Goal: Information Seeking & Learning: Learn about a topic

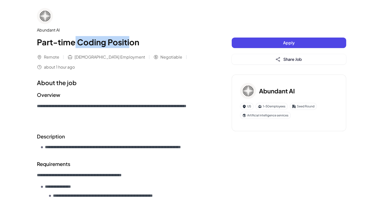
drag, startPoint x: 104, startPoint y: 44, endPoint x: 120, endPoint y: 50, distance: 17.0
click at [127, 45] on h1 "Part-time Coding Position" at bounding box center [124, 42] width 175 height 12
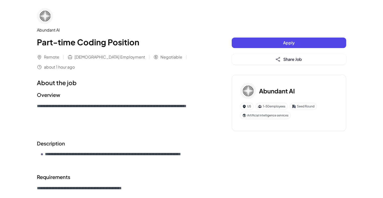
click at [118, 53] on div "Abundant AI Part-time Coding Position Remote [DEMOGRAPHIC_DATA] Employment Nego…" at bounding box center [124, 39] width 175 height 62
click at [155, 40] on h1 "Part-time Coding Position" at bounding box center [124, 42] width 175 height 12
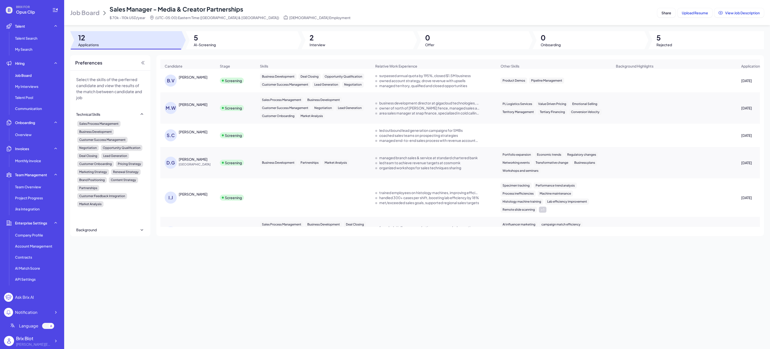
click at [260, 285] on div "Job Board Sales Manager - Media & Creator Partnerships $ 70k - 110k USD/year (U…" at bounding box center [417, 174] width 706 height 349
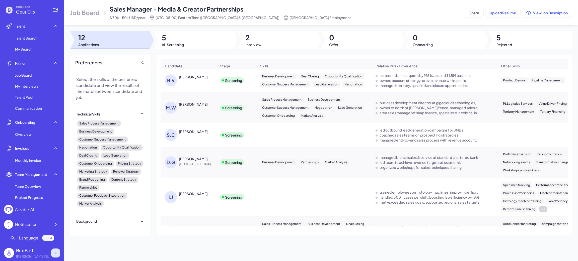
click at [55, 254] on icon at bounding box center [55, 253] width 5 height 5
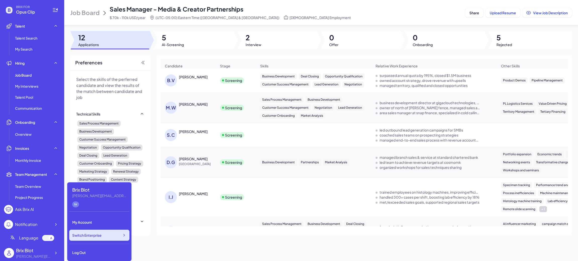
click at [96, 238] on div "Switch Enterprise" at bounding box center [99, 235] width 60 height 11
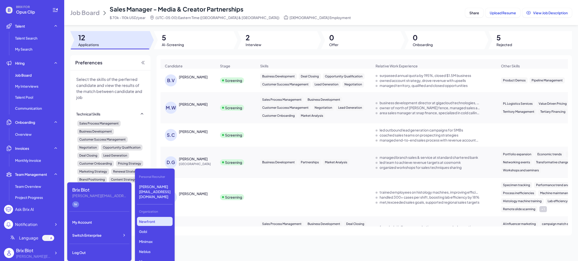
click at [148, 217] on p "Newfront" at bounding box center [155, 221] width 36 height 9
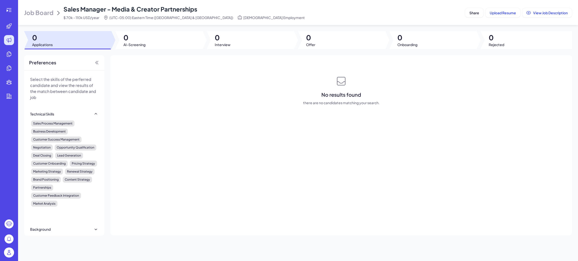
click at [8, 5] on div at bounding box center [9, 10] width 16 height 10
click at [10, 10] on icon at bounding box center [10, 10] width 3 height 1
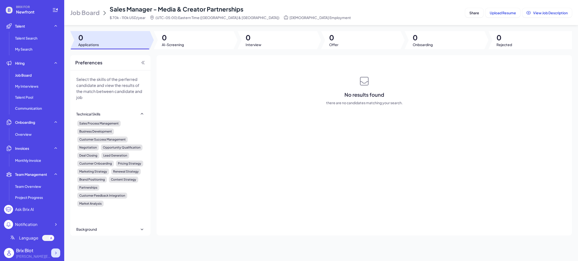
click at [55, 252] on icon at bounding box center [55, 253] width 5 height 5
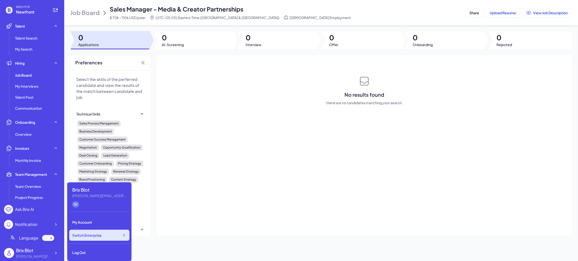
click at [97, 238] on div "Switch Enterprise" at bounding box center [99, 235] width 60 height 11
